Goal: Task Accomplishment & Management: Manage account settings

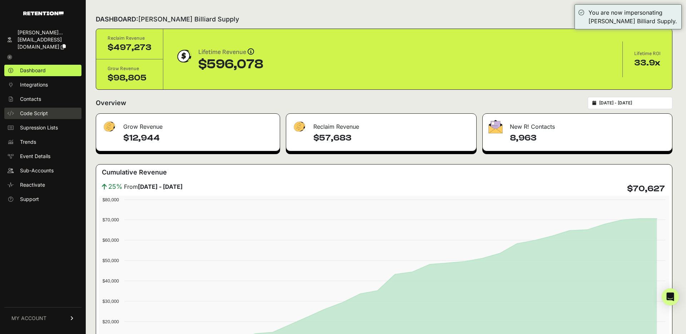
click at [45, 110] on span "Code Script" at bounding box center [34, 113] width 28 height 7
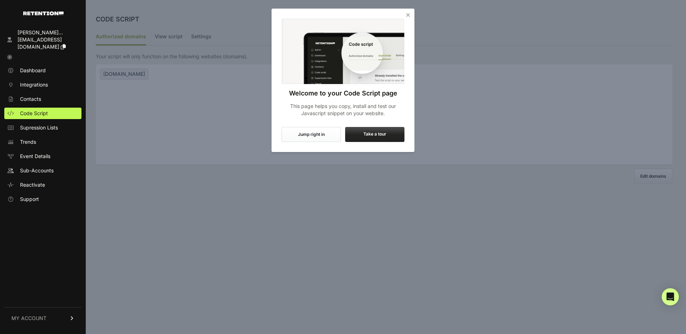
click at [315, 132] on button "Jump right in" at bounding box center [311, 134] width 59 height 15
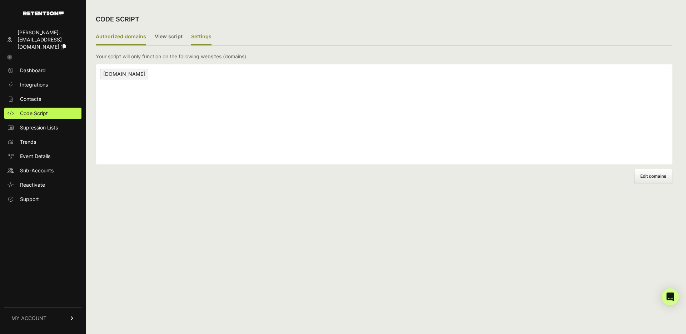
click at [194, 37] on label "Settings" at bounding box center [201, 37] width 20 height 17
click at [0, 0] on input "Settings" at bounding box center [0, 0] width 0 height 0
